Goal: Task Accomplishment & Management: Manage account settings

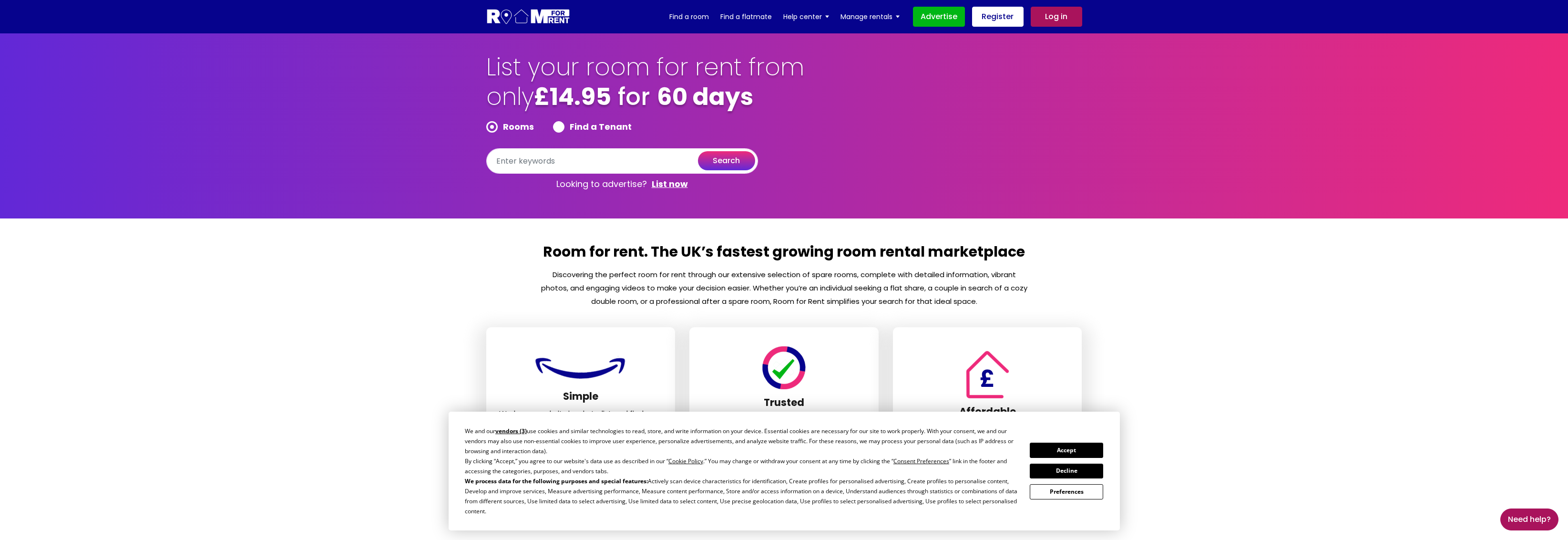
click at [1056, 15] on link "Log in" at bounding box center [1057, 16] width 52 height 20
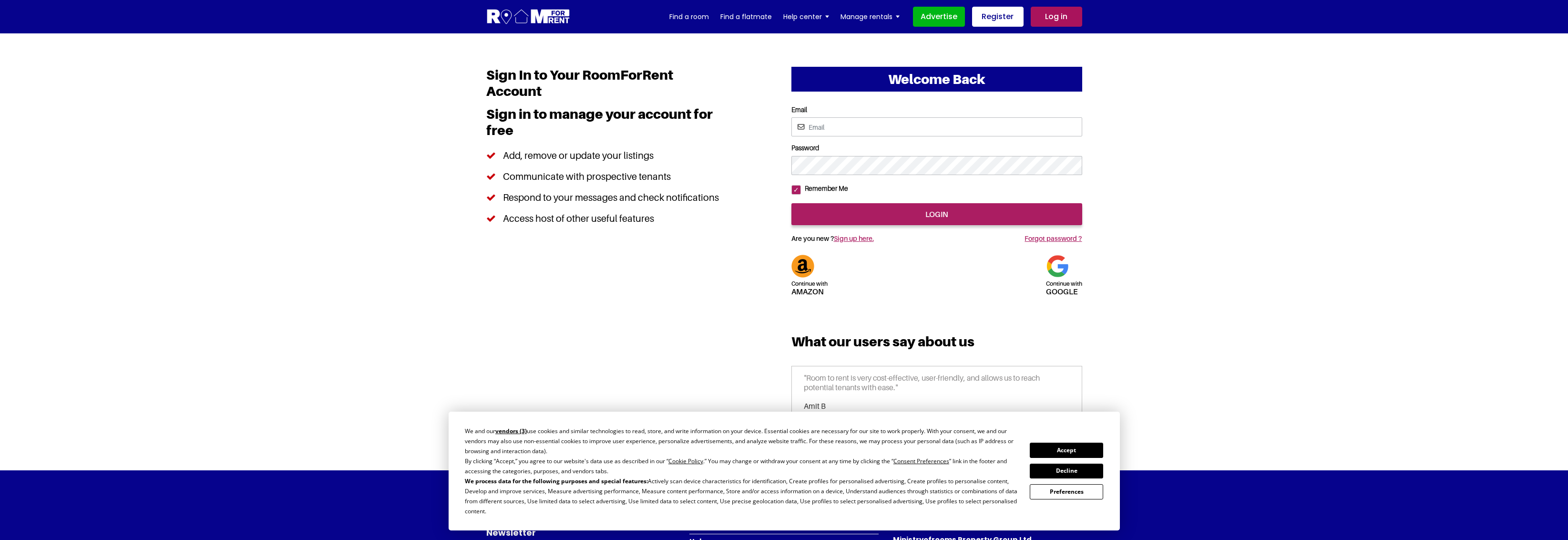
type input "saurabhsentiments@hotmail.com"
click at [1059, 454] on button "Accept" at bounding box center [1066, 449] width 74 height 14
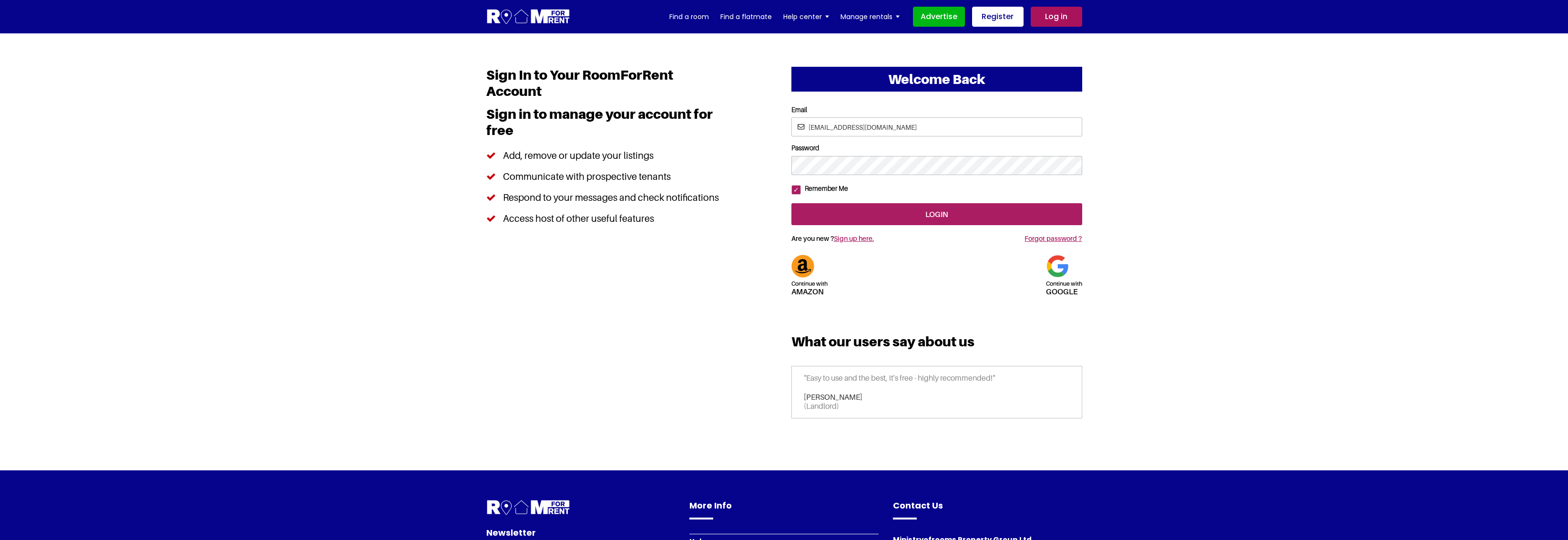
click at [892, 225] on input "login" at bounding box center [937, 214] width 291 height 22
